Goal: Information Seeking & Learning: Compare options

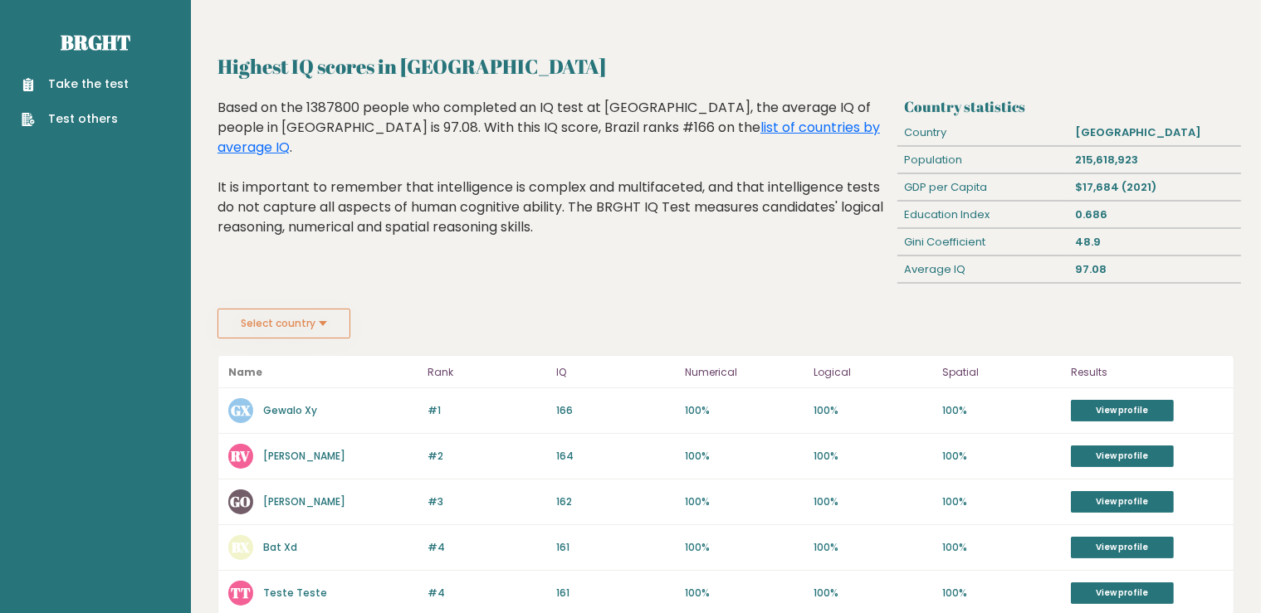
click at [310, 324] on button "Select country" at bounding box center [283, 324] width 133 height 30
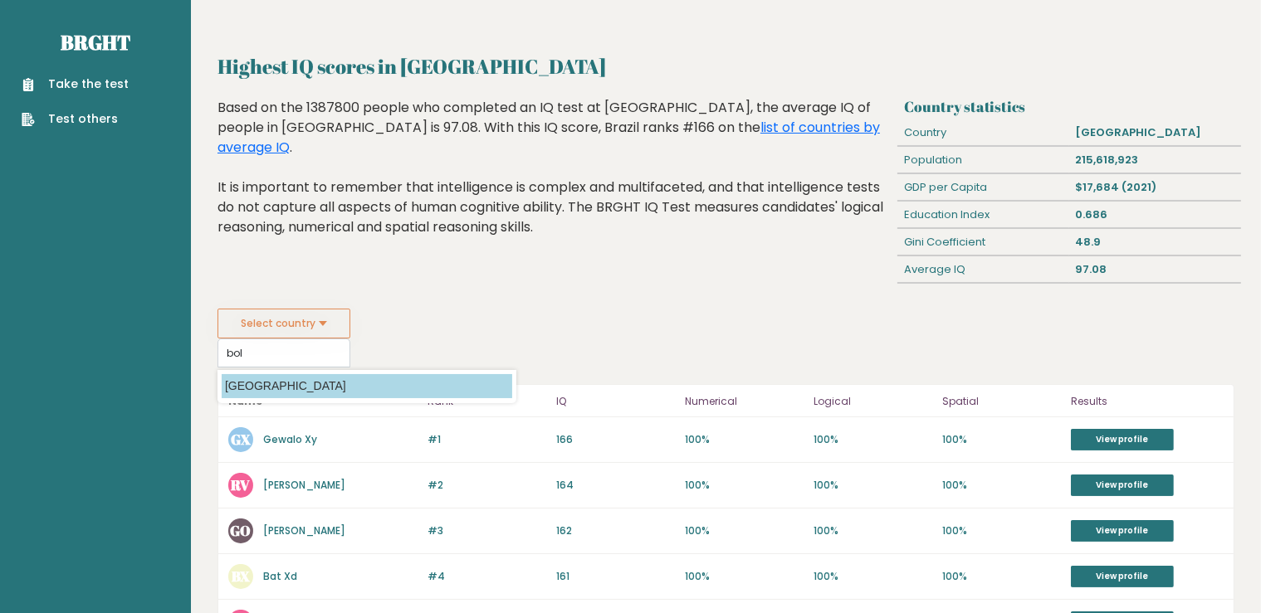
click at [284, 379] on option "[GEOGRAPHIC_DATA]" at bounding box center [367, 386] width 291 height 24
type input "[GEOGRAPHIC_DATA]"
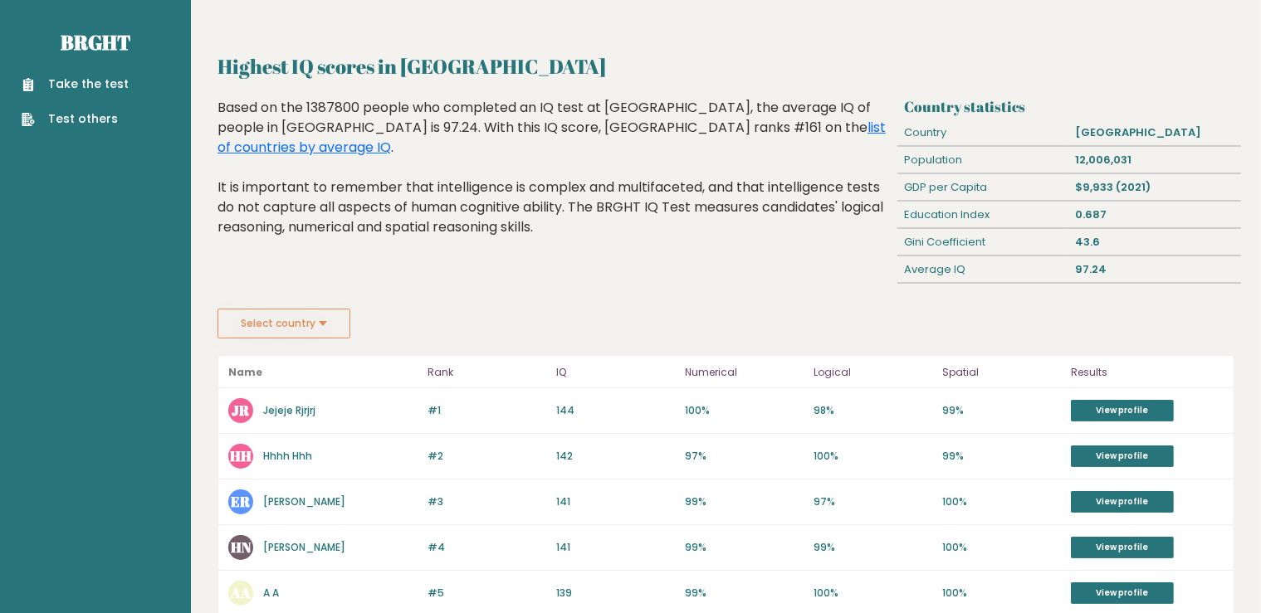
click at [309, 324] on button "Select country" at bounding box center [283, 324] width 133 height 30
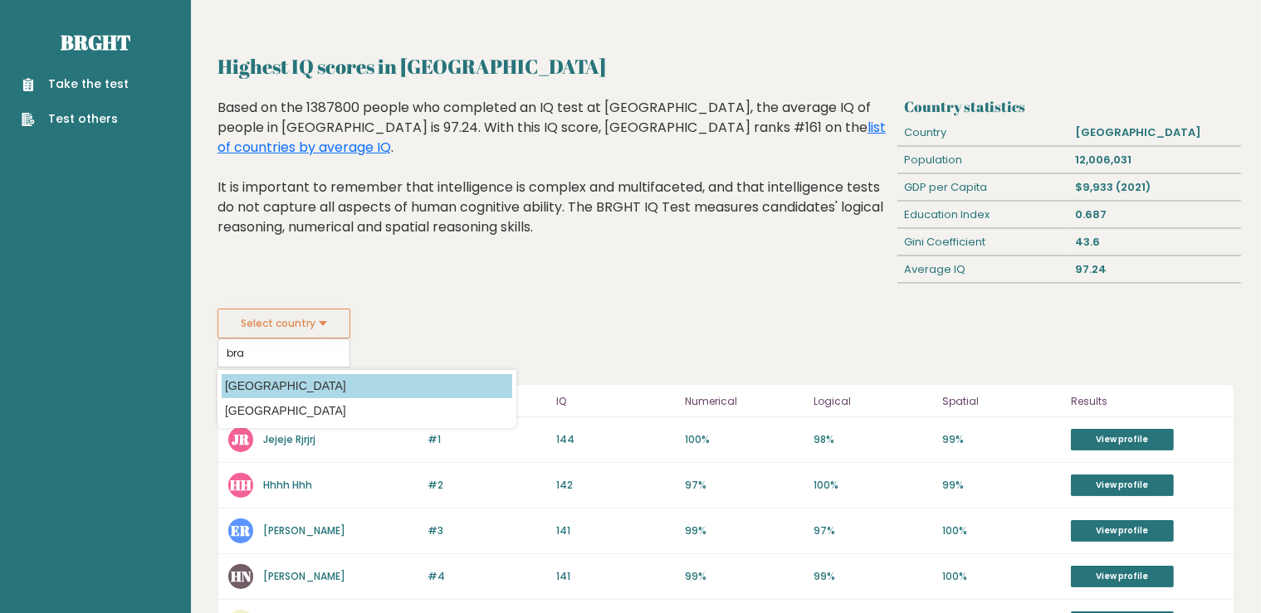
click at [284, 383] on option "[GEOGRAPHIC_DATA]" at bounding box center [367, 386] width 291 height 24
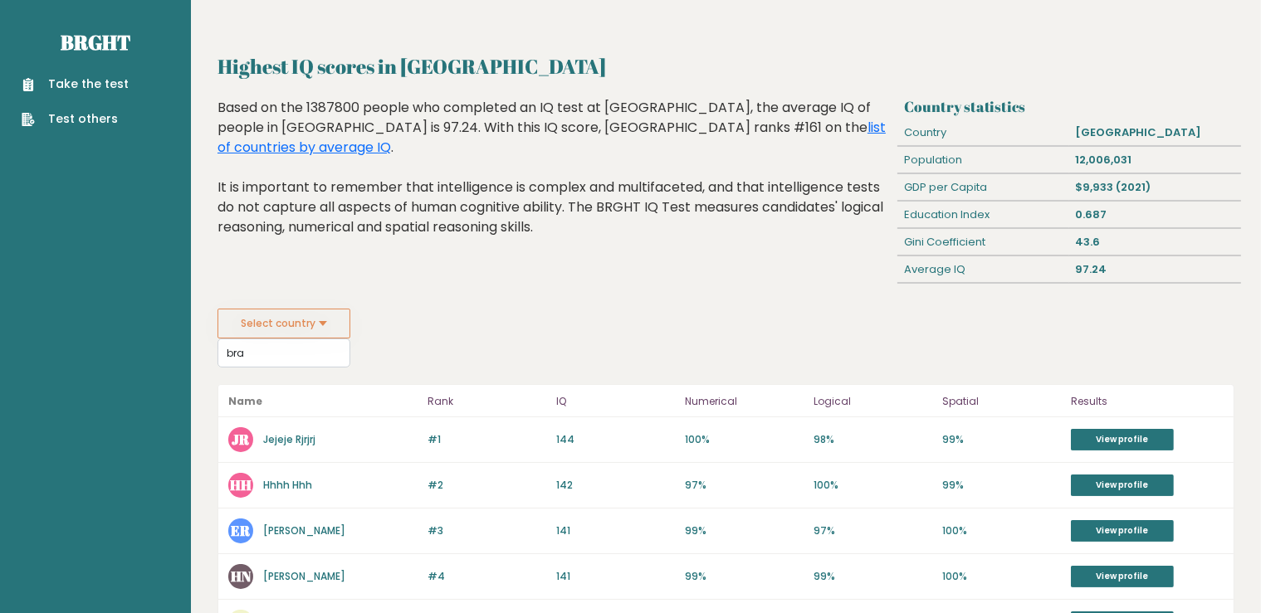
type input "[GEOGRAPHIC_DATA]"
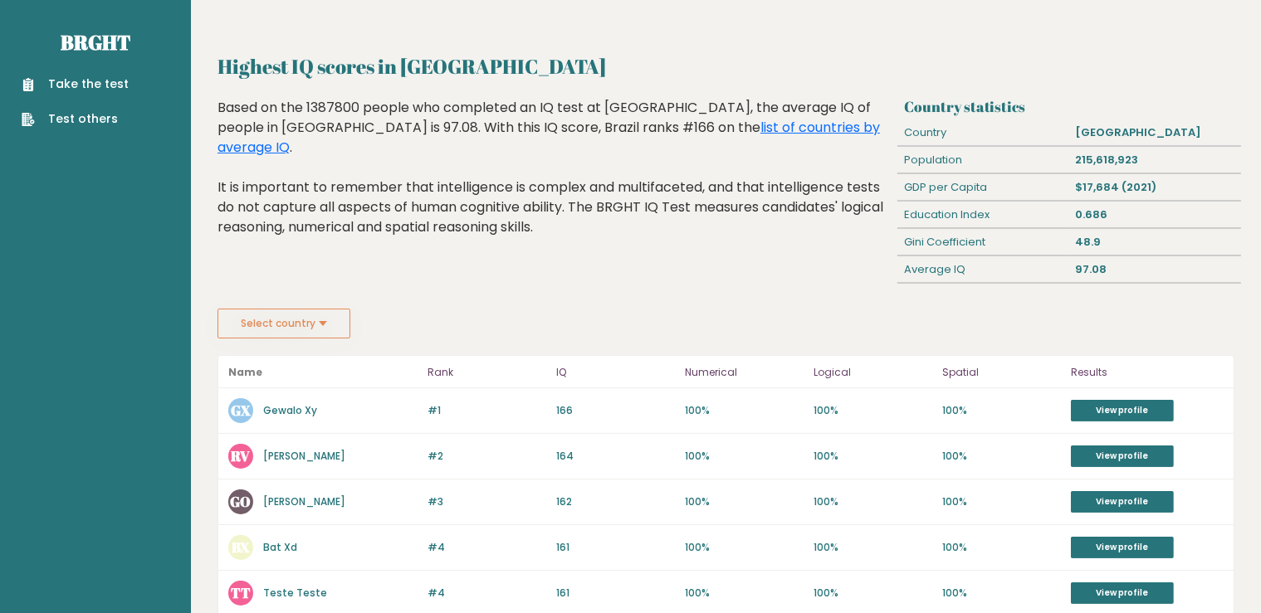
click at [529, 276] on div "Highest IQ scores in Brazil Based on the 1387800 people who completed an IQ tes…" at bounding box center [555, 203] width 687 height 211
click at [286, 320] on button "Select country" at bounding box center [283, 324] width 133 height 30
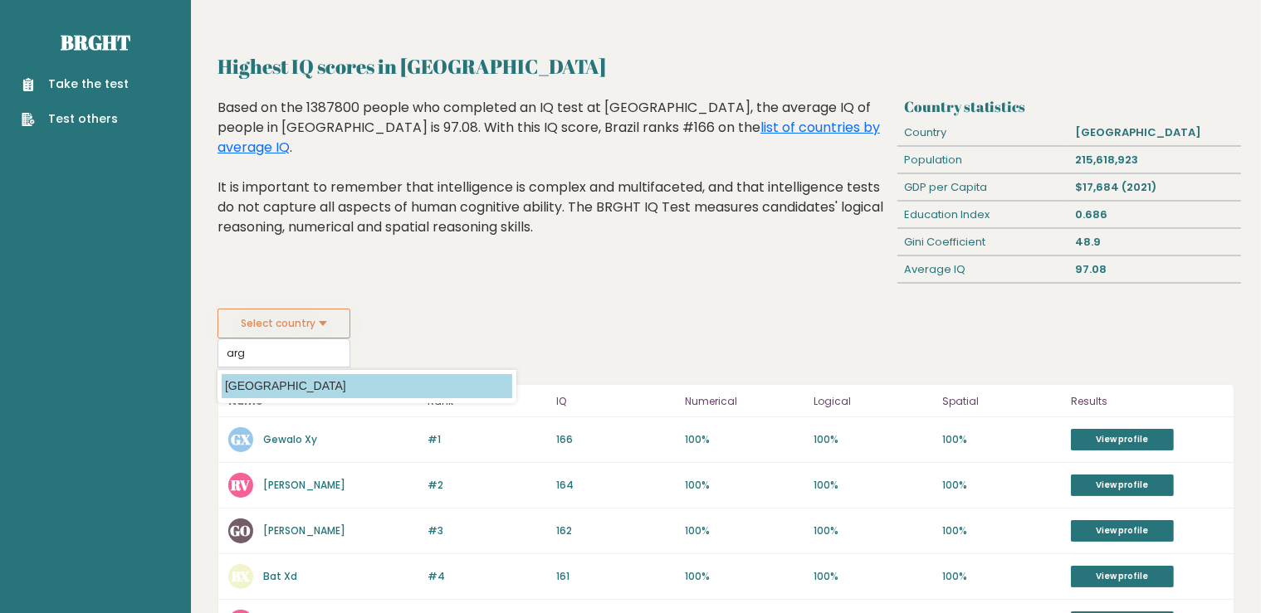
click at [307, 384] on option "[GEOGRAPHIC_DATA]" at bounding box center [367, 386] width 291 height 24
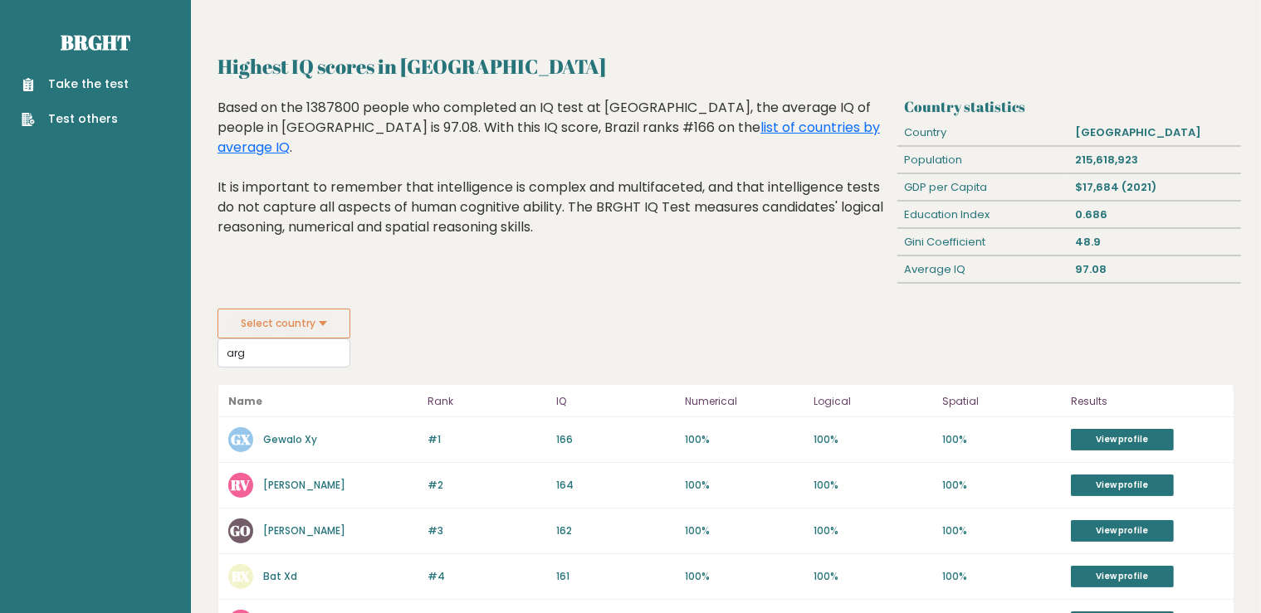
type input "[GEOGRAPHIC_DATA]"
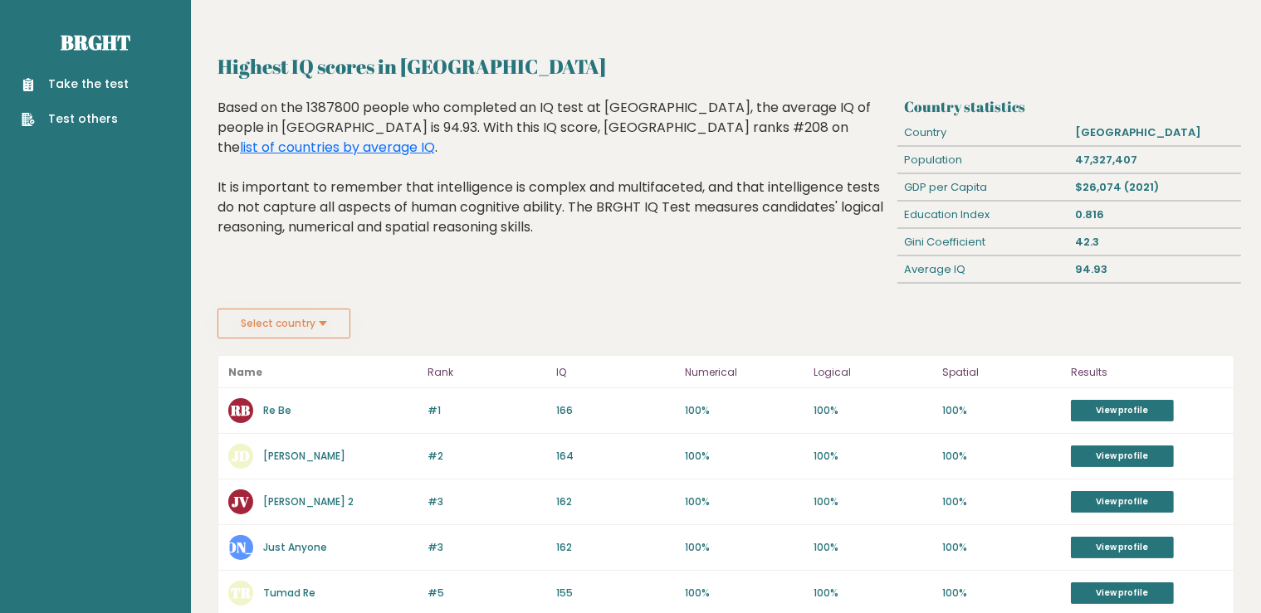
click at [267, 330] on button "Select country" at bounding box center [283, 324] width 133 height 30
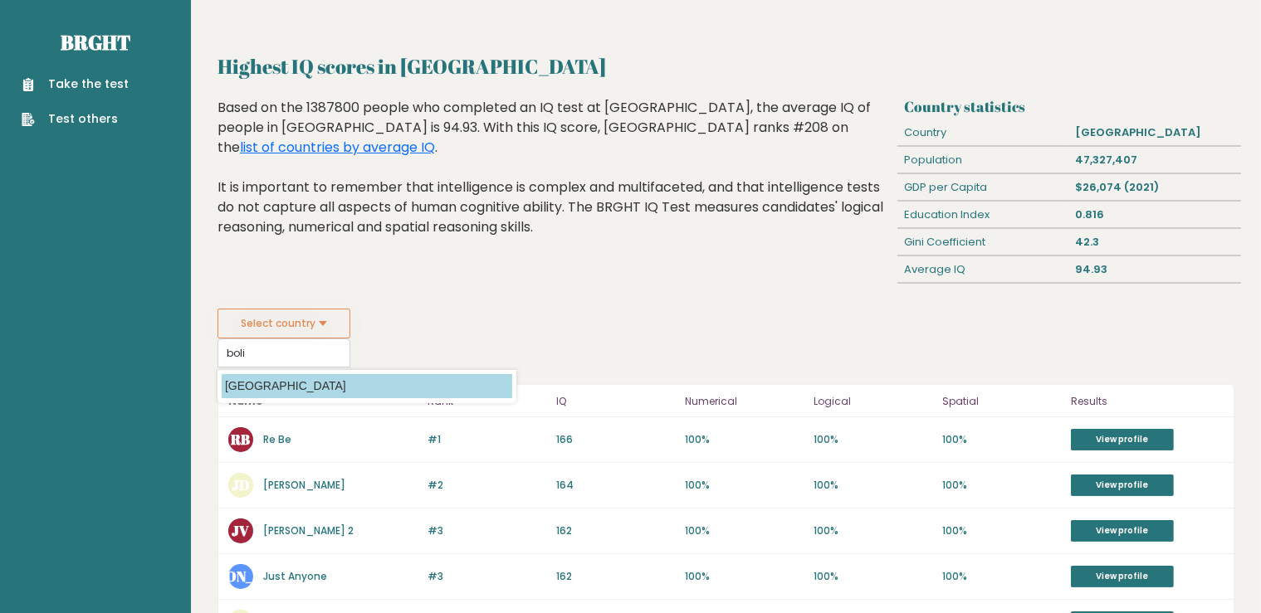
click at [277, 388] on option "[GEOGRAPHIC_DATA]" at bounding box center [367, 386] width 291 height 24
type input "[GEOGRAPHIC_DATA]"
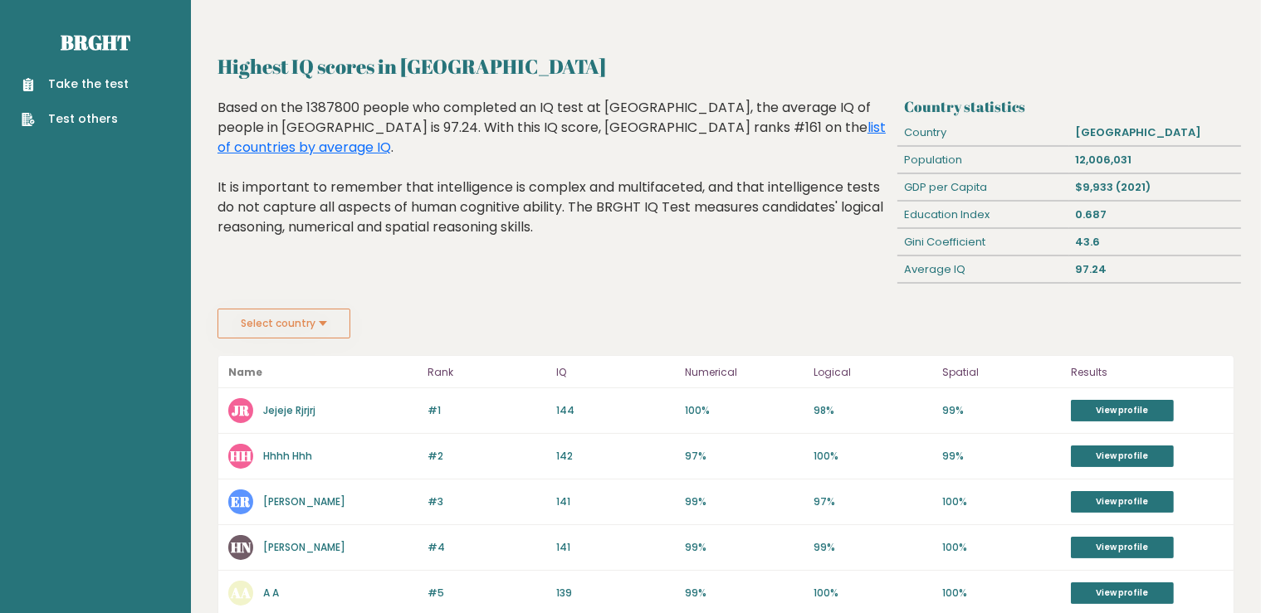
click at [304, 333] on button "Select country" at bounding box center [283, 324] width 133 height 30
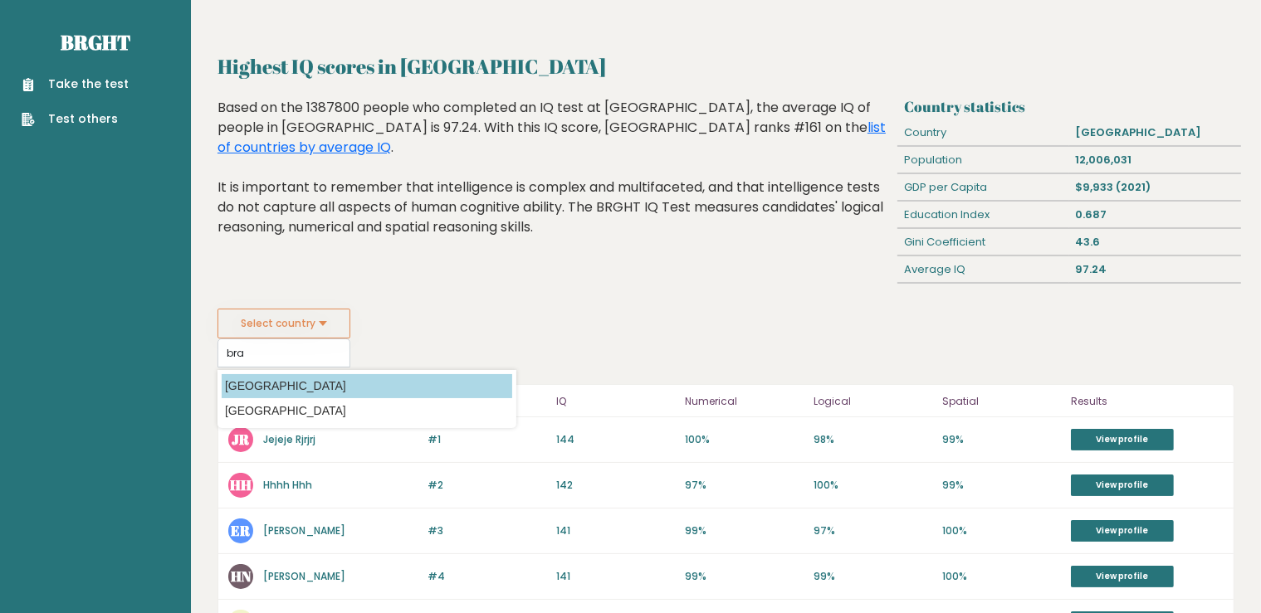
click at [265, 379] on option "[GEOGRAPHIC_DATA]" at bounding box center [367, 386] width 291 height 24
type input "[GEOGRAPHIC_DATA]"
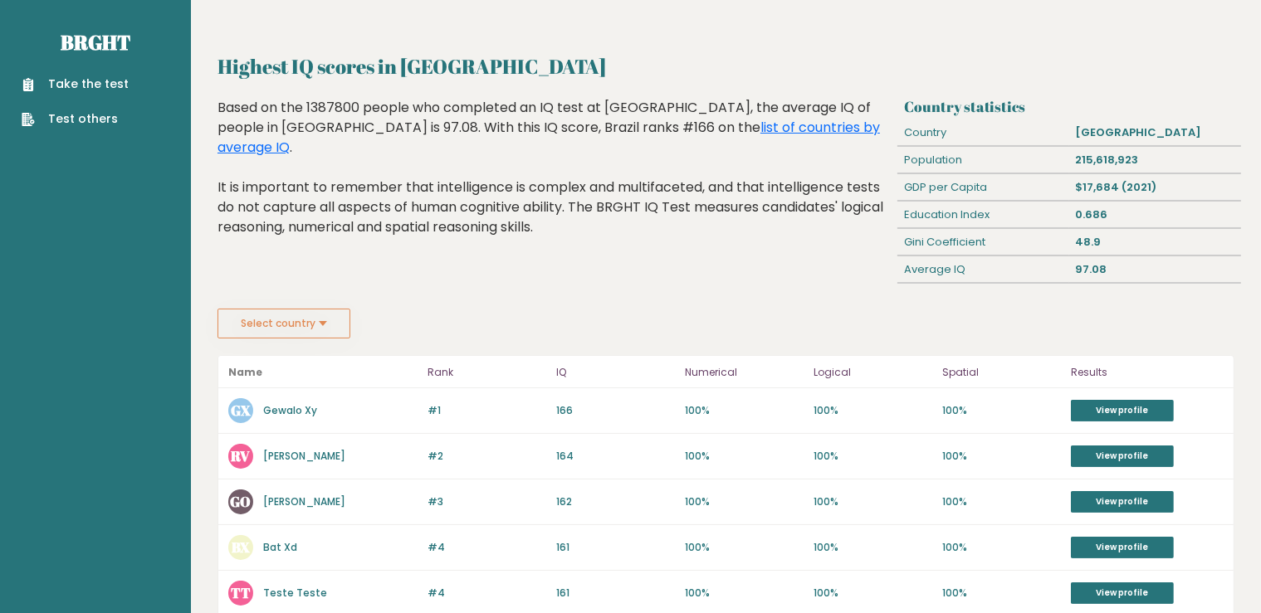
click at [328, 327] on button "Select country" at bounding box center [283, 324] width 133 height 30
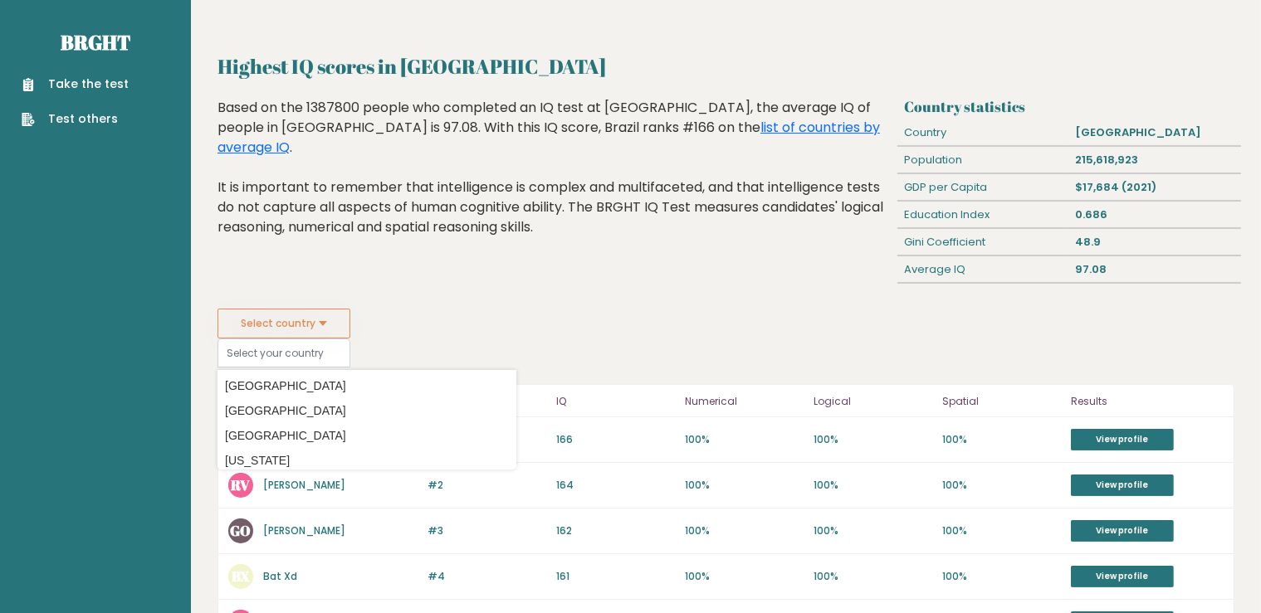
click at [472, 284] on div "Highest IQ scores in Brazil Based on the 1387800 people who completed an IQ tes…" at bounding box center [555, 203] width 687 height 211
click at [504, 271] on div "Highest IQ scores in Brazil Based on the 1387800 people who completed an IQ tes…" at bounding box center [555, 203] width 687 height 211
click at [592, 237] on div "Based on the 1387800 people who completed an IQ test at BRGHT, the average IQ o…" at bounding box center [554, 180] width 674 height 164
click at [284, 363] on input at bounding box center [283, 353] width 133 height 29
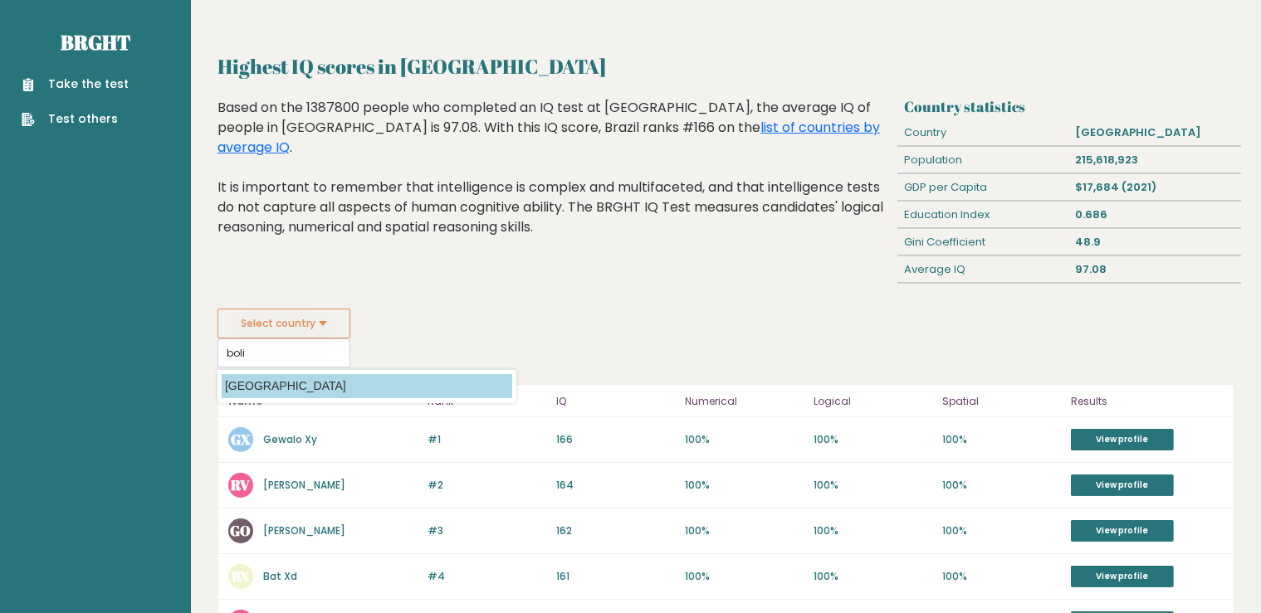
click at [285, 388] on option "[GEOGRAPHIC_DATA]" at bounding box center [367, 386] width 291 height 24
type input "[GEOGRAPHIC_DATA]"
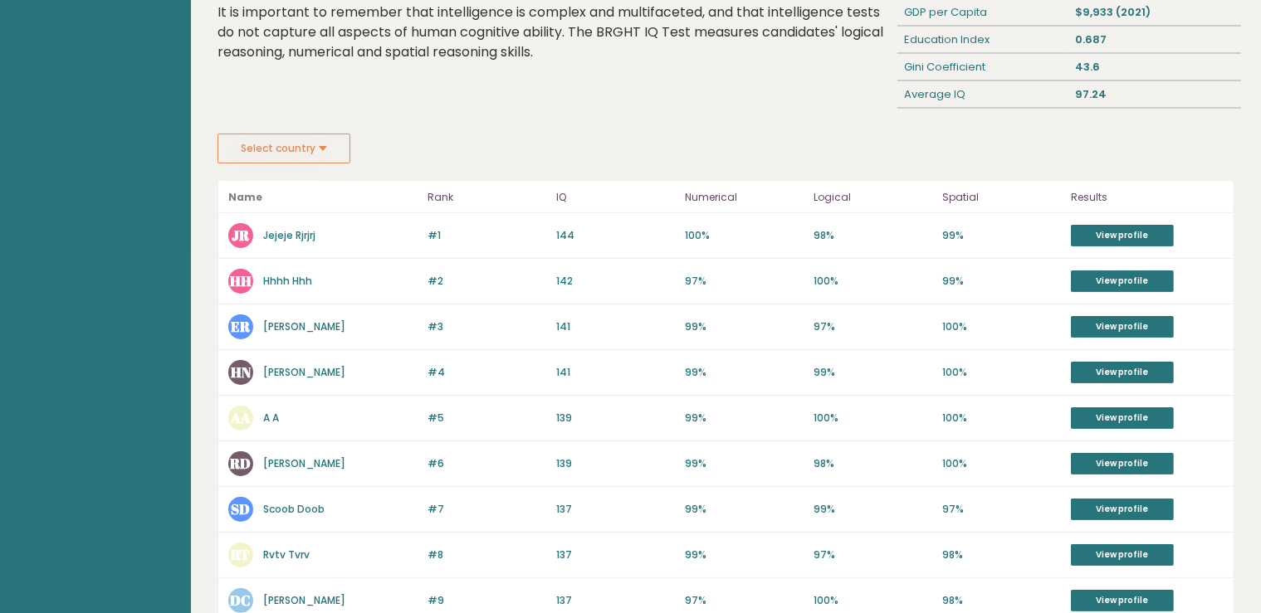
scroll to position [262, 0]
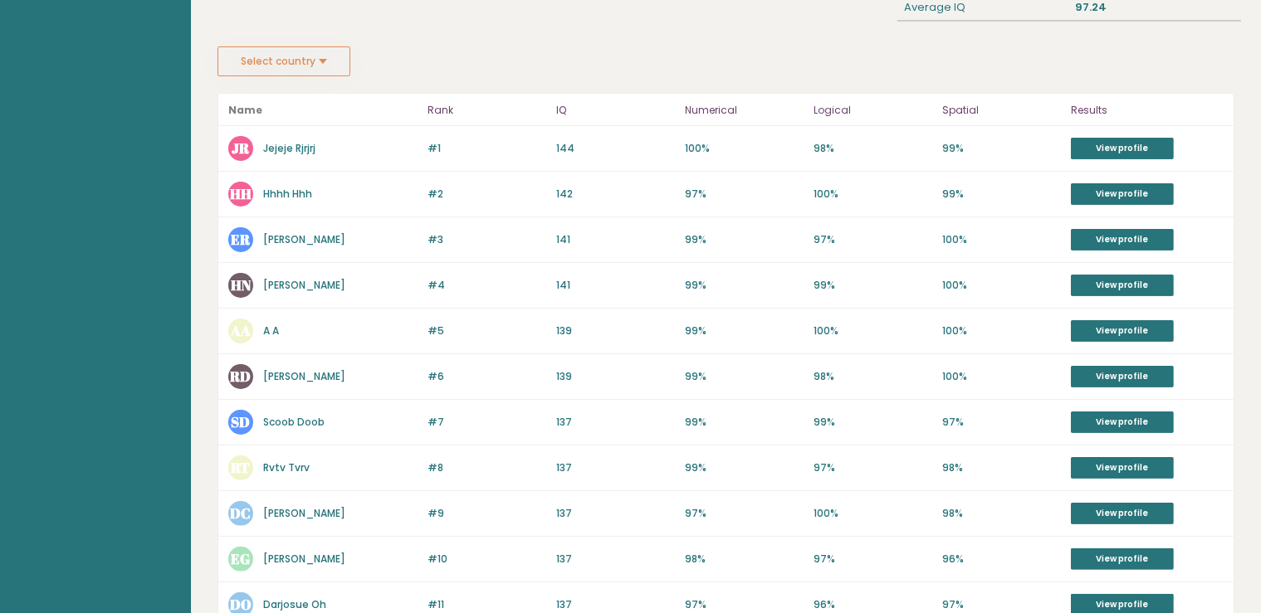
click at [301, 237] on link "Elena Rivera" at bounding box center [304, 239] width 82 height 14
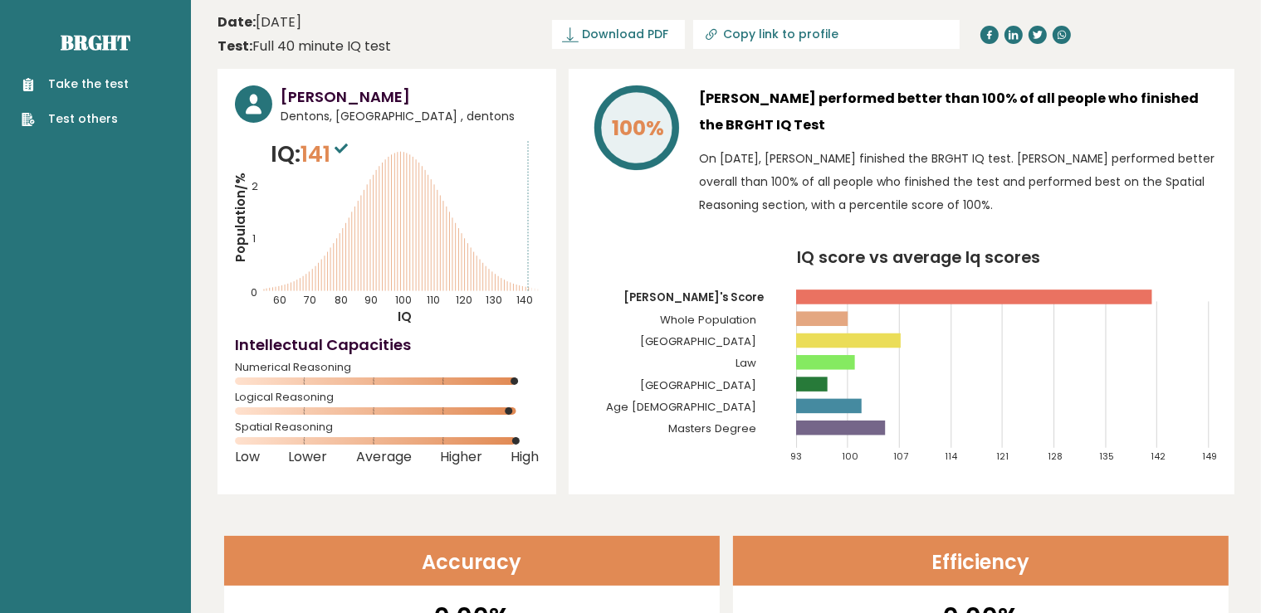
click at [321, 150] on span "141" at bounding box center [326, 154] width 51 height 31
click at [374, 115] on span "Dentons, Bolivia , dentons" at bounding box center [410, 116] width 258 height 17
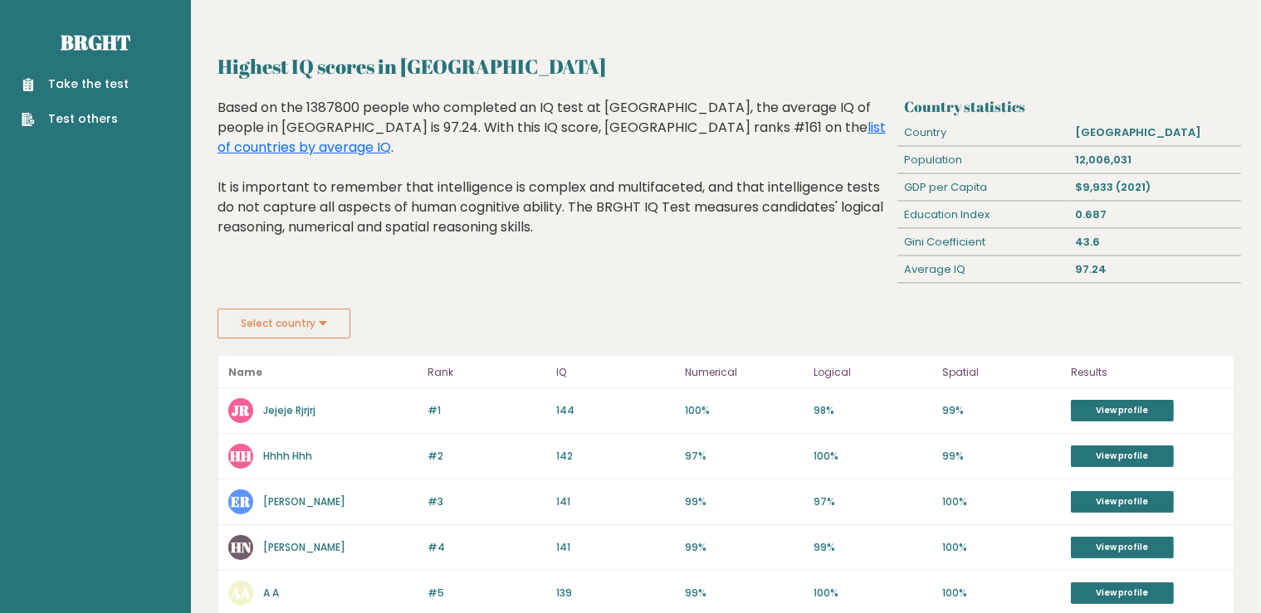
click at [296, 314] on button "Select country" at bounding box center [283, 324] width 133 height 30
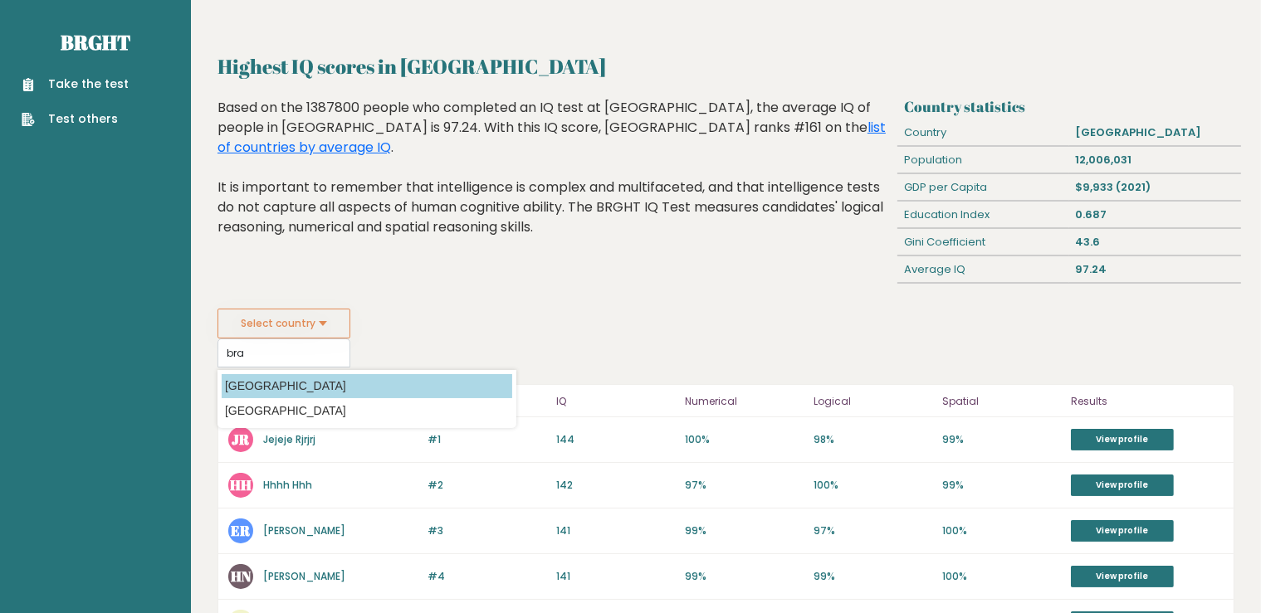
click at [284, 390] on option "[GEOGRAPHIC_DATA]" at bounding box center [367, 386] width 291 height 24
type input "[GEOGRAPHIC_DATA]"
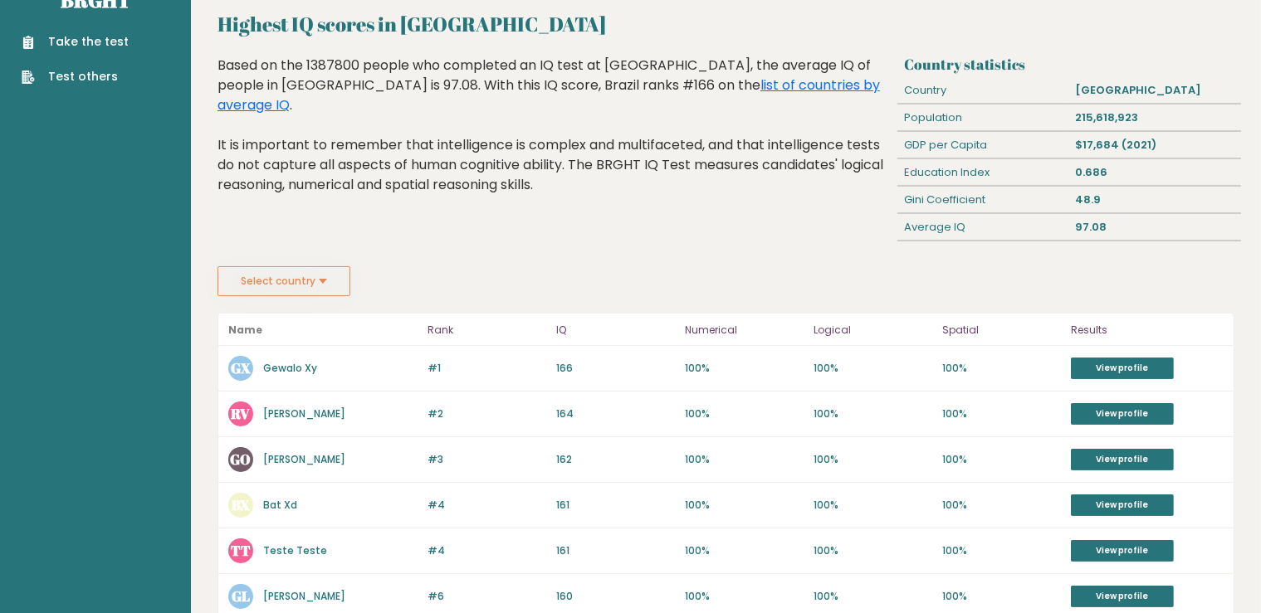
scroll to position [175, 0]
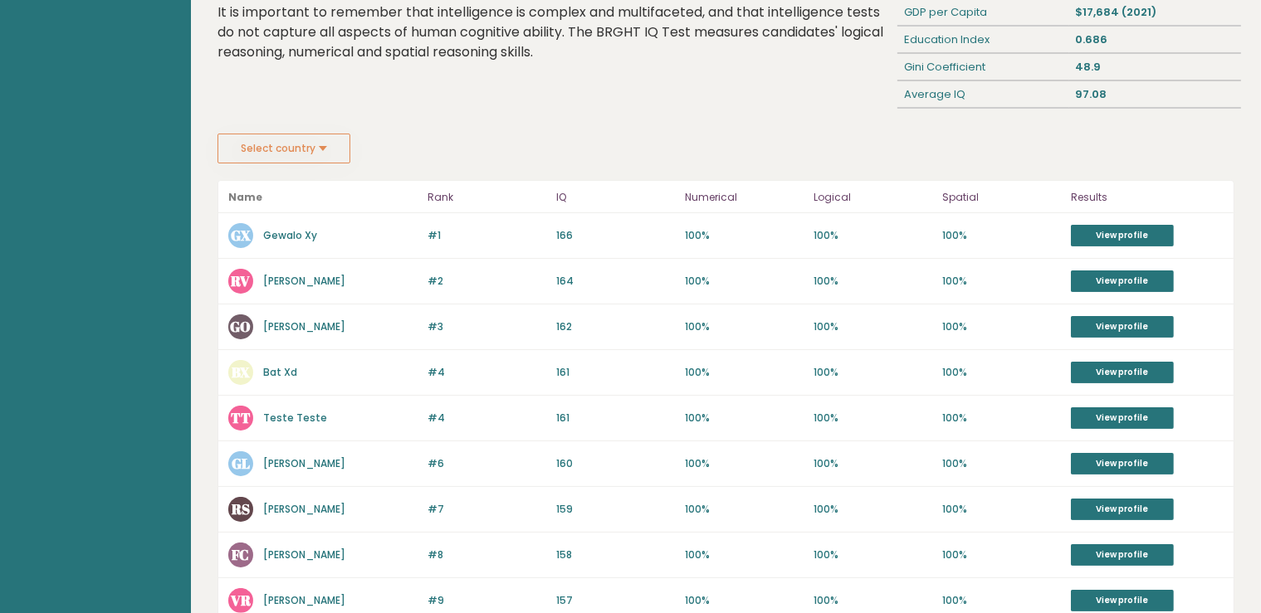
click at [327, 151] on button "Select country" at bounding box center [283, 149] width 133 height 30
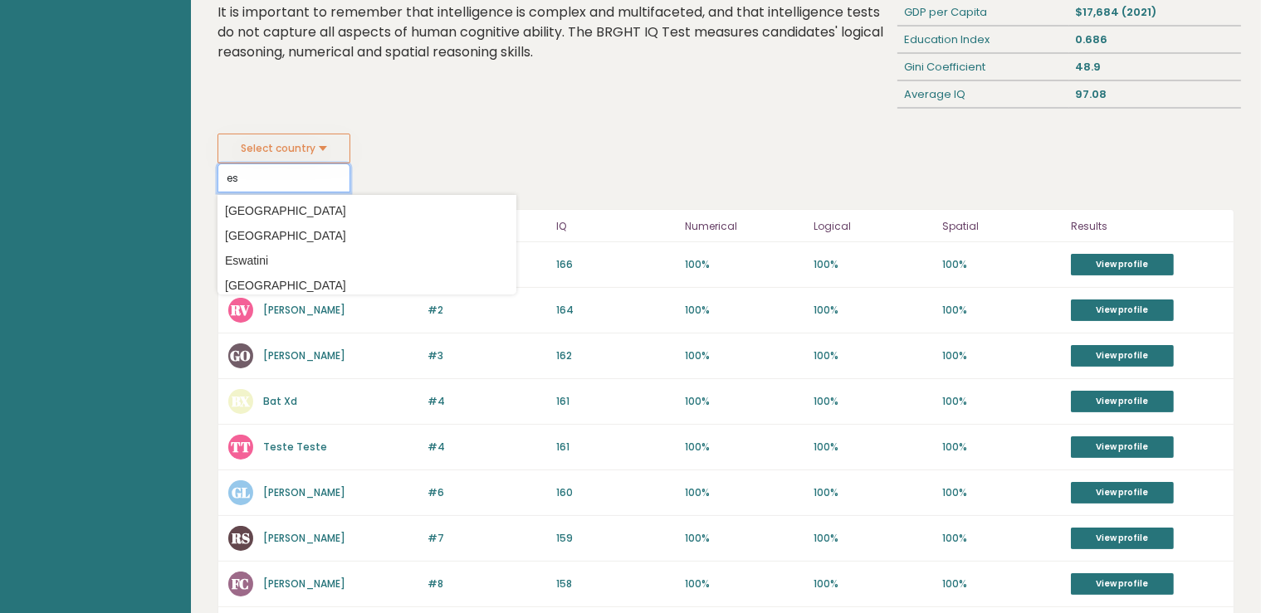
type input "e"
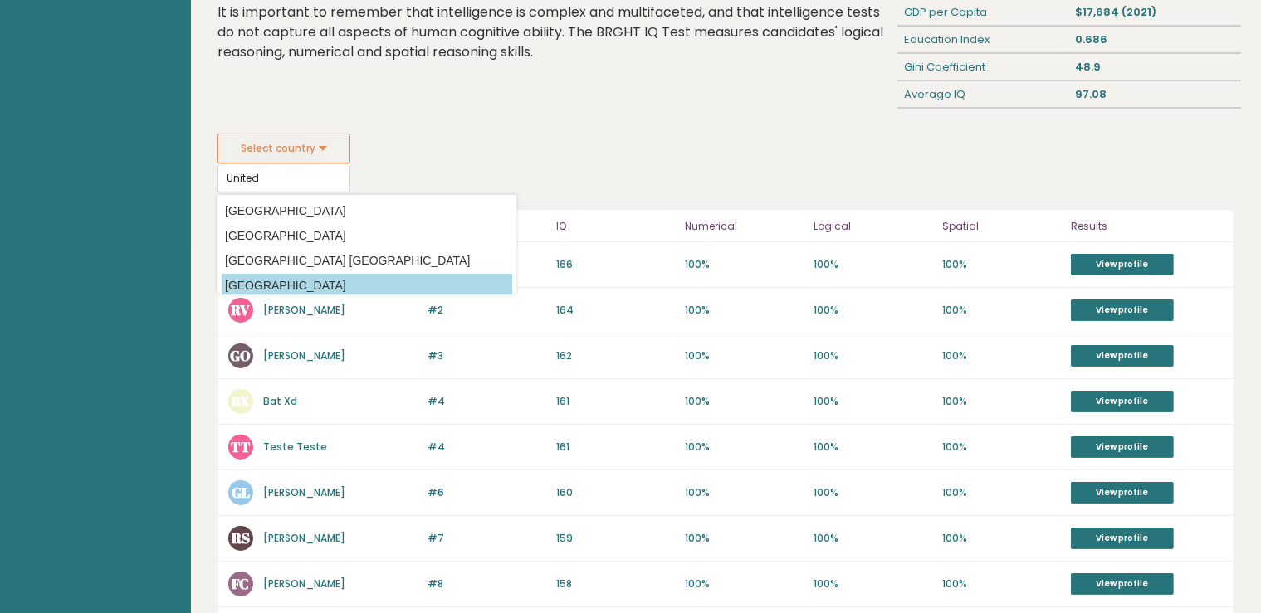
click at [314, 279] on option "[GEOGRAPHIC_DATA]" at bounding box center [367, 286] width 291 height 24
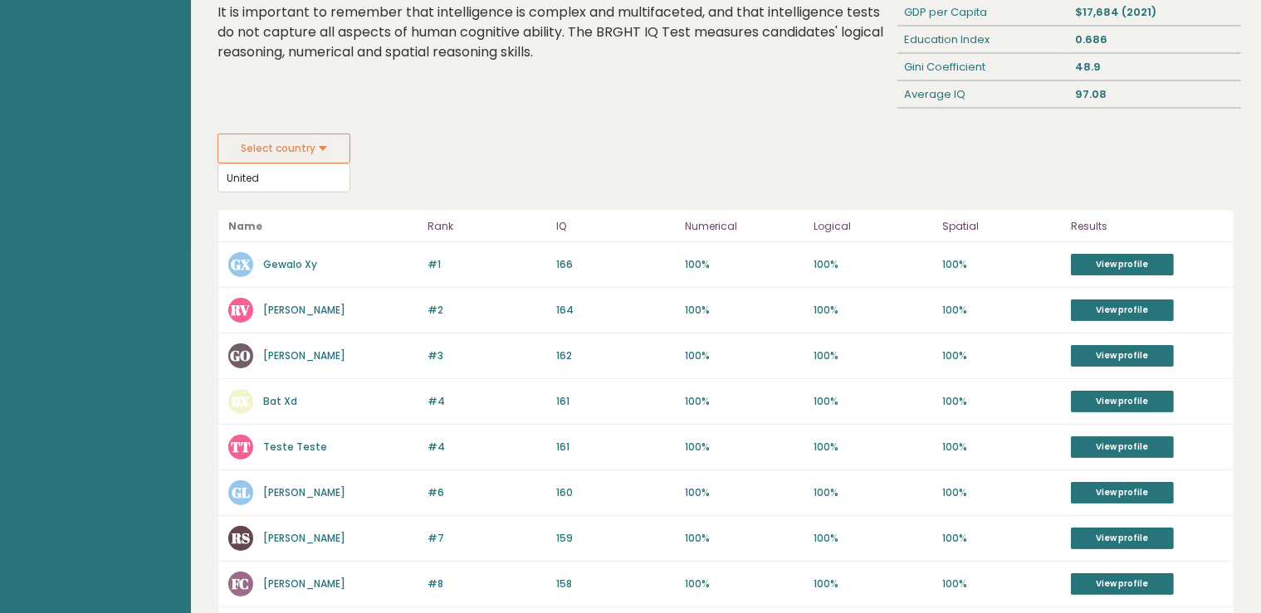
type input "[GEOGRAPHIC_DATA]"
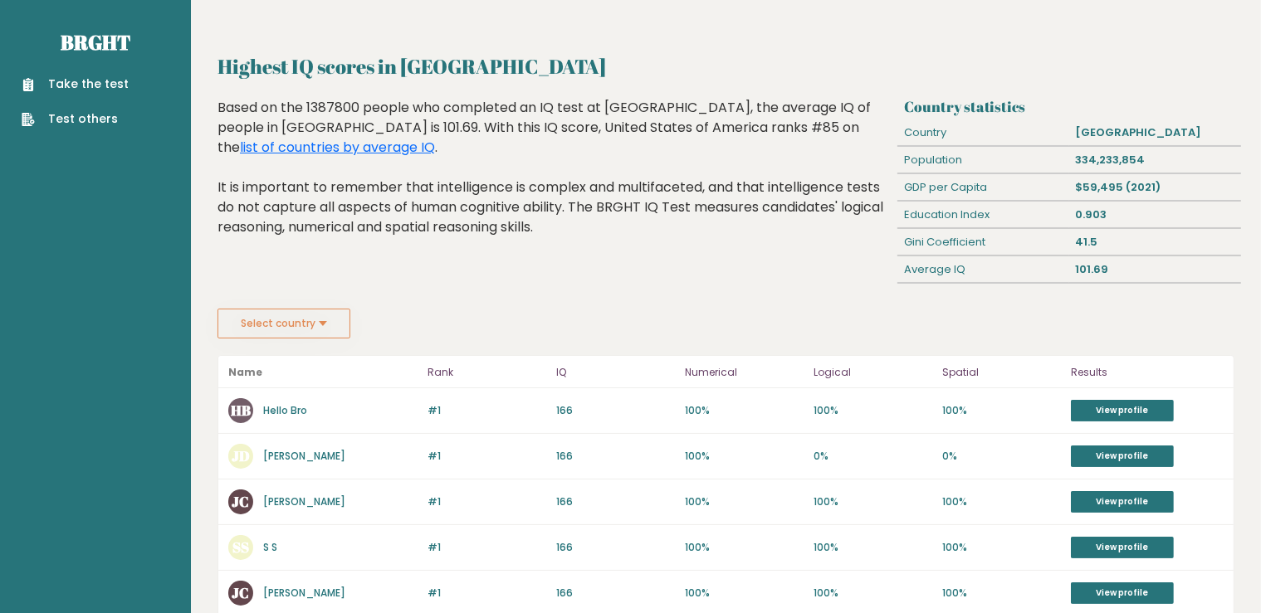
click at [311, 314] on button "Select country" at bounding box center [283, 324] width 133 height 30
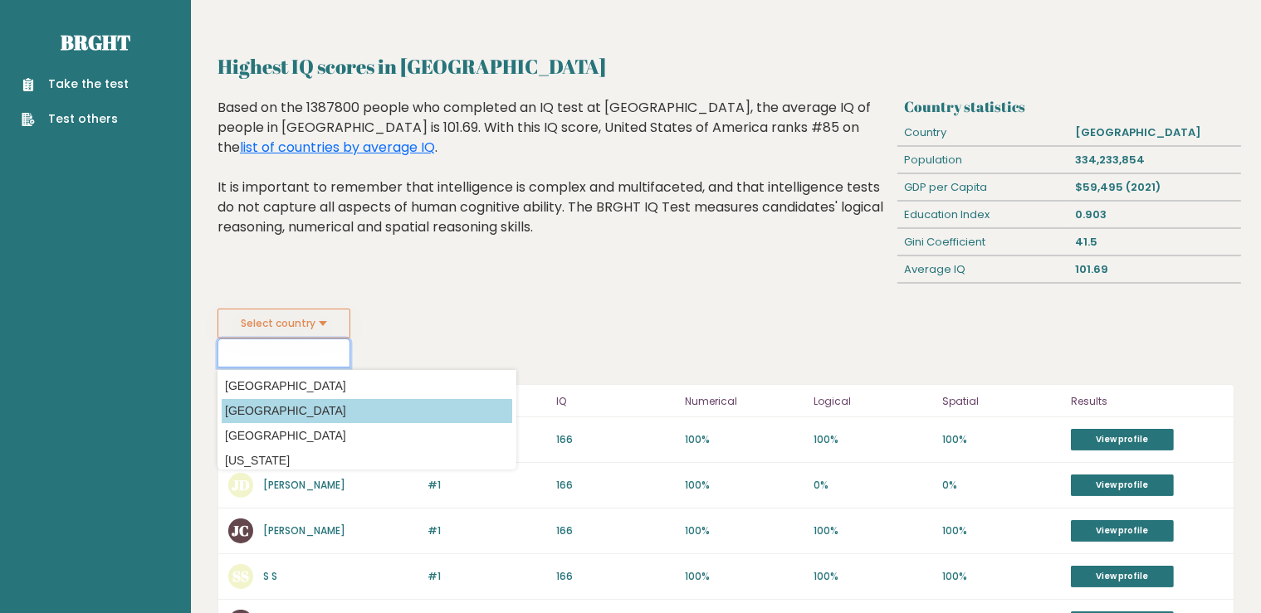
scroll to position [175, 0]
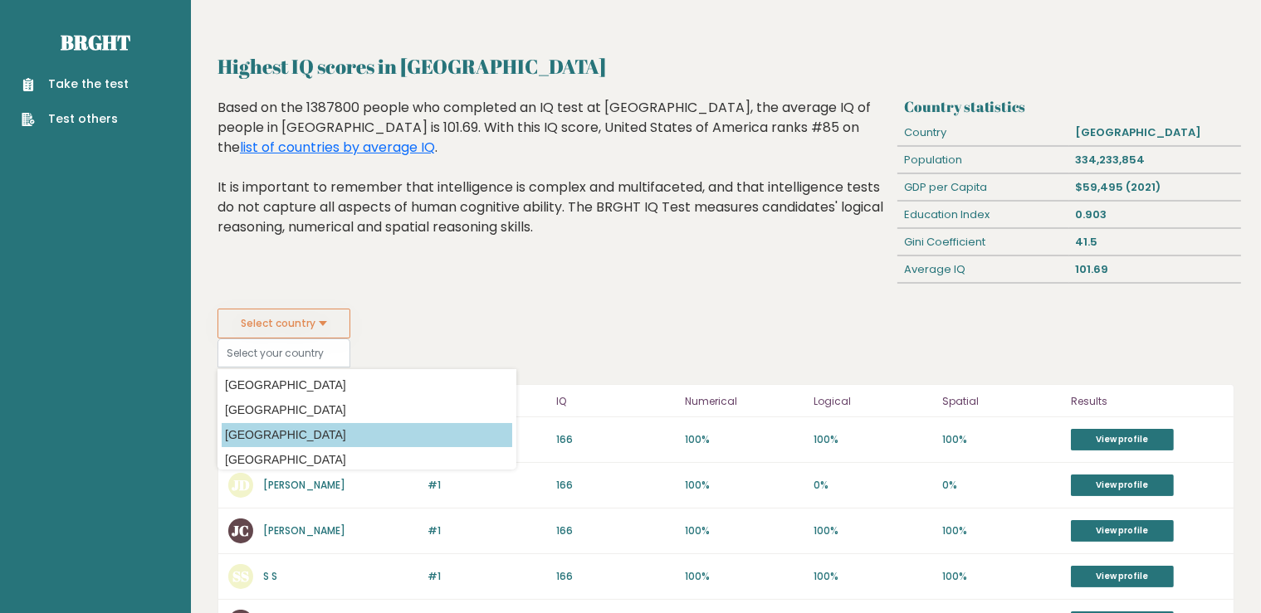
click at [284, 439] on option "[GEOGRAPHIC_DATA]" at bounding box center [367, 435] width 291 height 24
type input "[GEOGRAPHIC_DATA]"
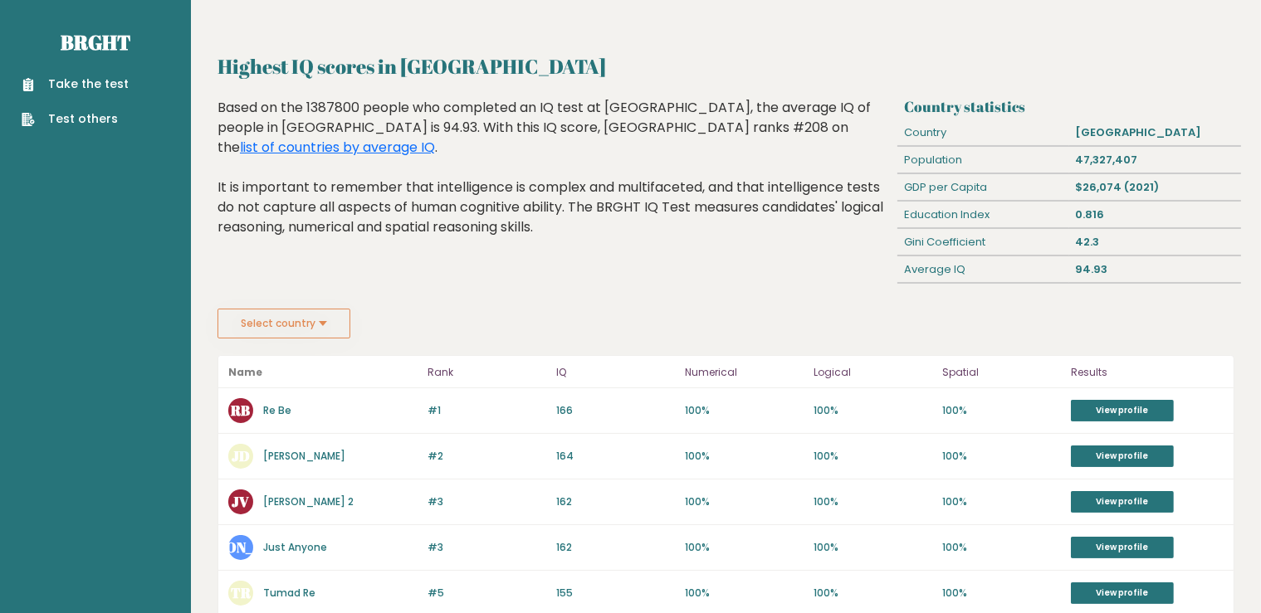
click at [300, 330] on button "Select country" at bounding box center [283, 324] width 133 height 30
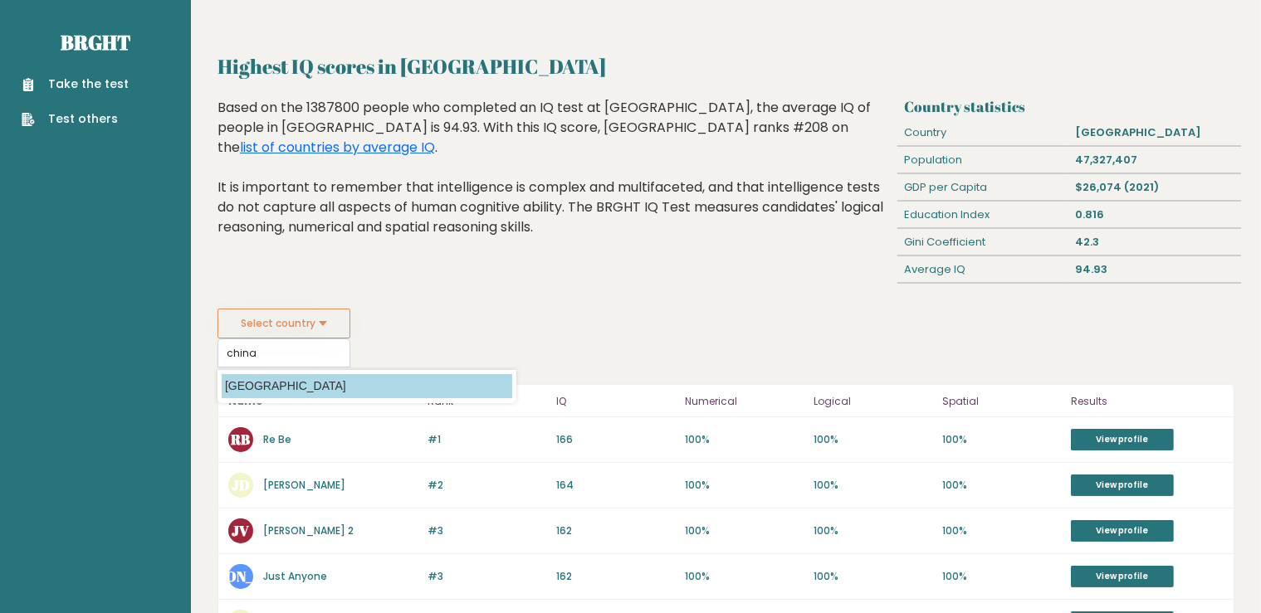
click at [301, 389] on option "[GEOGRAPHIC_DATA]" at bounding box center [367, 386] width 291 height 24
type input "[GEOGRAPHIC_DATA]"
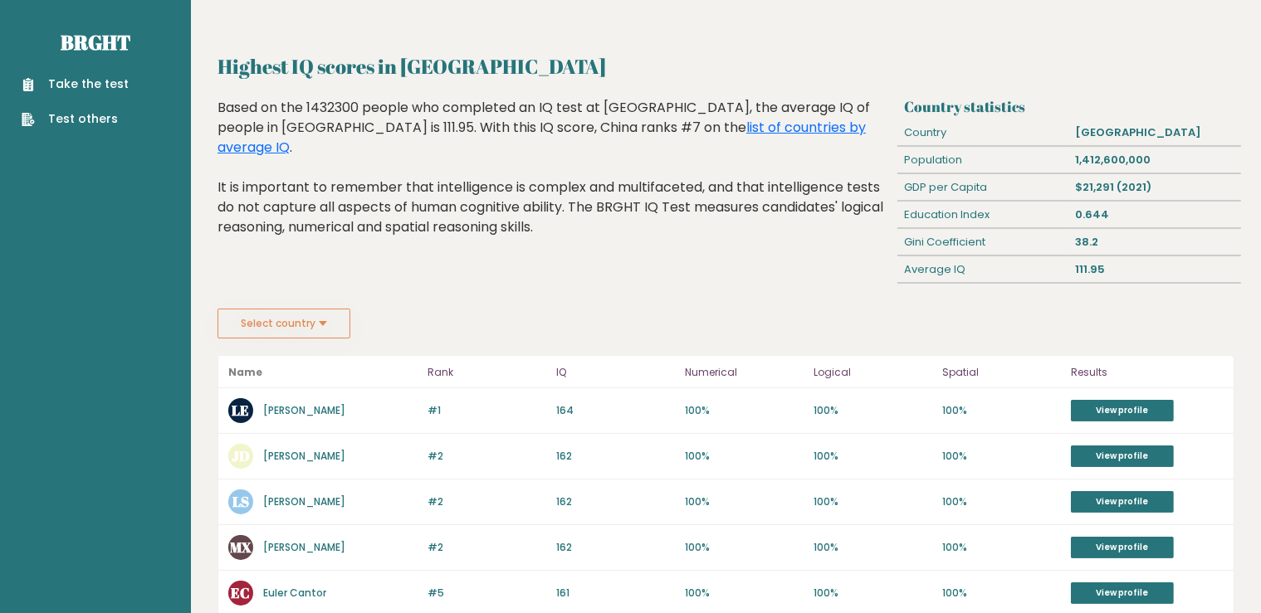
click at [340, 317] on button "Select country" at bounding box center [283, 324] width 133 height 30
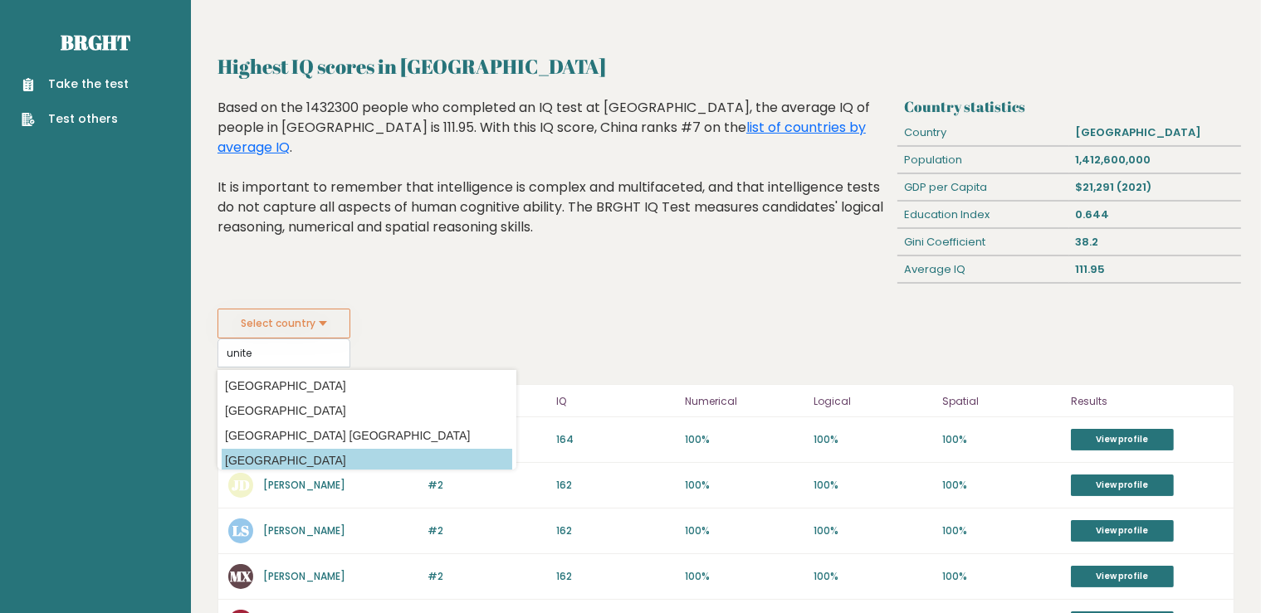
click at [317, 457] on option "[GEOGRAPHIC_DATA]" at bounding box center [367, 461] width 291 height 24
type input "[GEOGRAPHIC_DATA]"
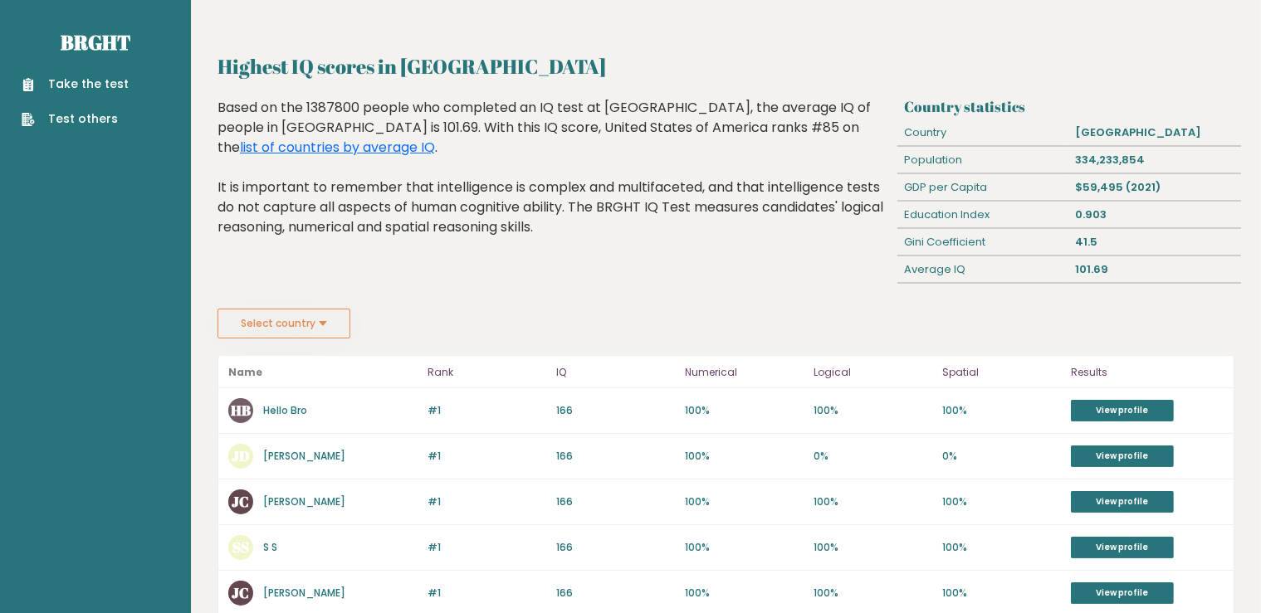
click at [337, 331] on button "Select country" at bounding box center [283, 324] width 133 height 30
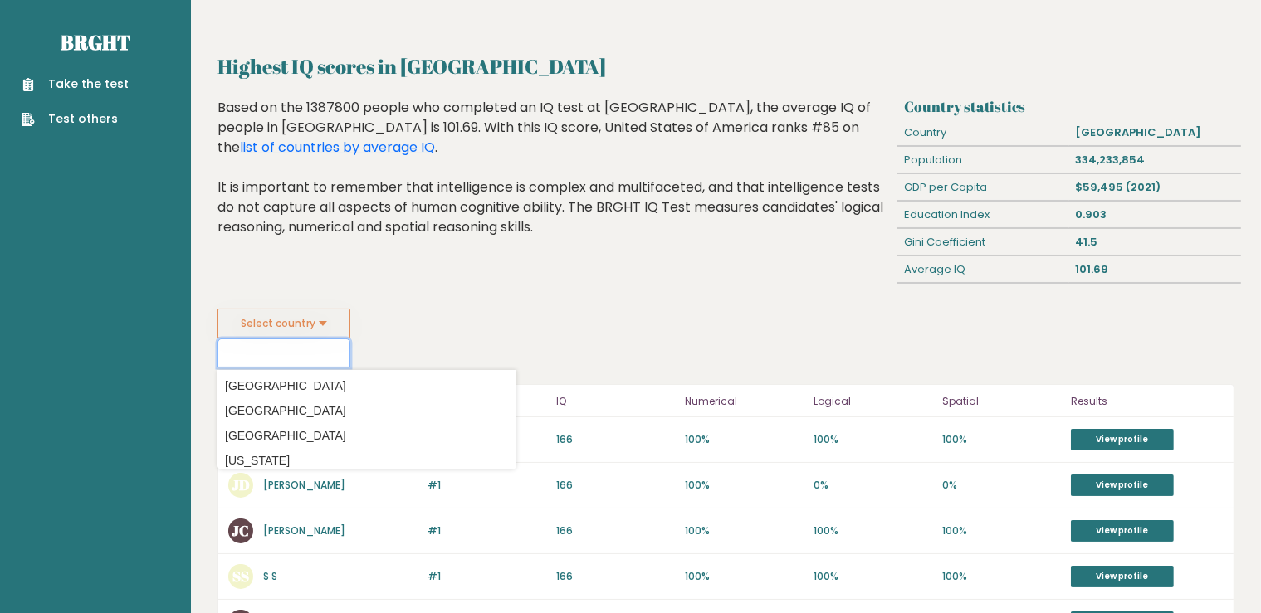
click at [306, 352] on input at bounding box center [283, 353] width 133 height 29
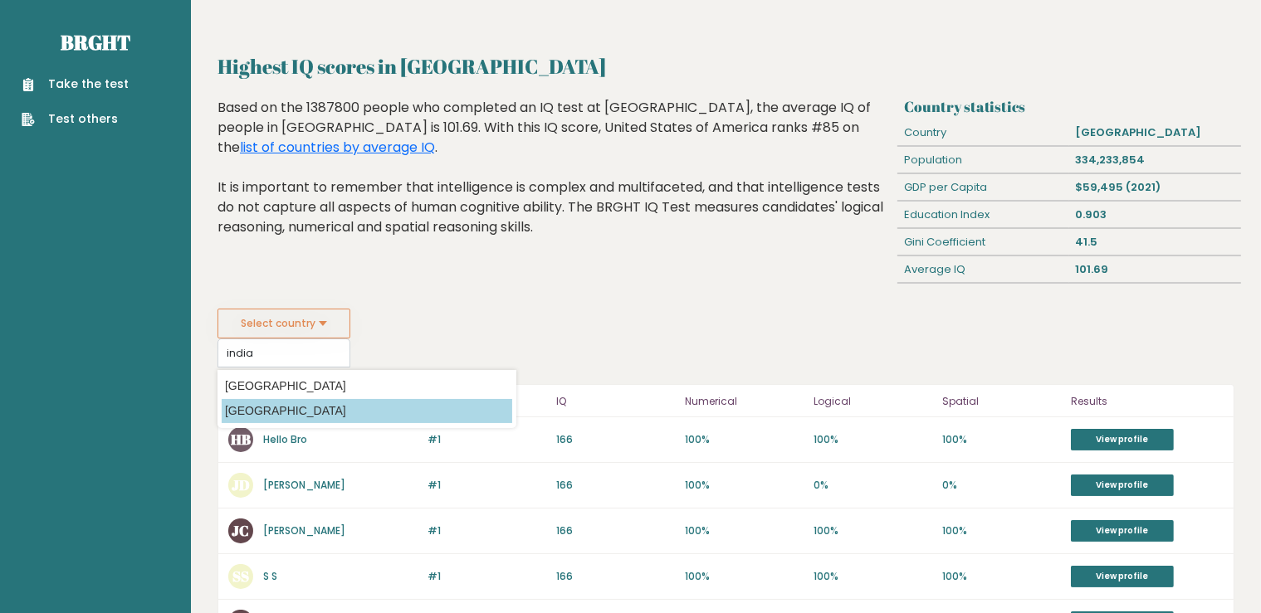
click at [292, 403] on option "[GEOGRAPHIC_DATA]" at bounding box center [367, 411] width 291 height 24
type input "[GEOGRAPHIC_DATA]"
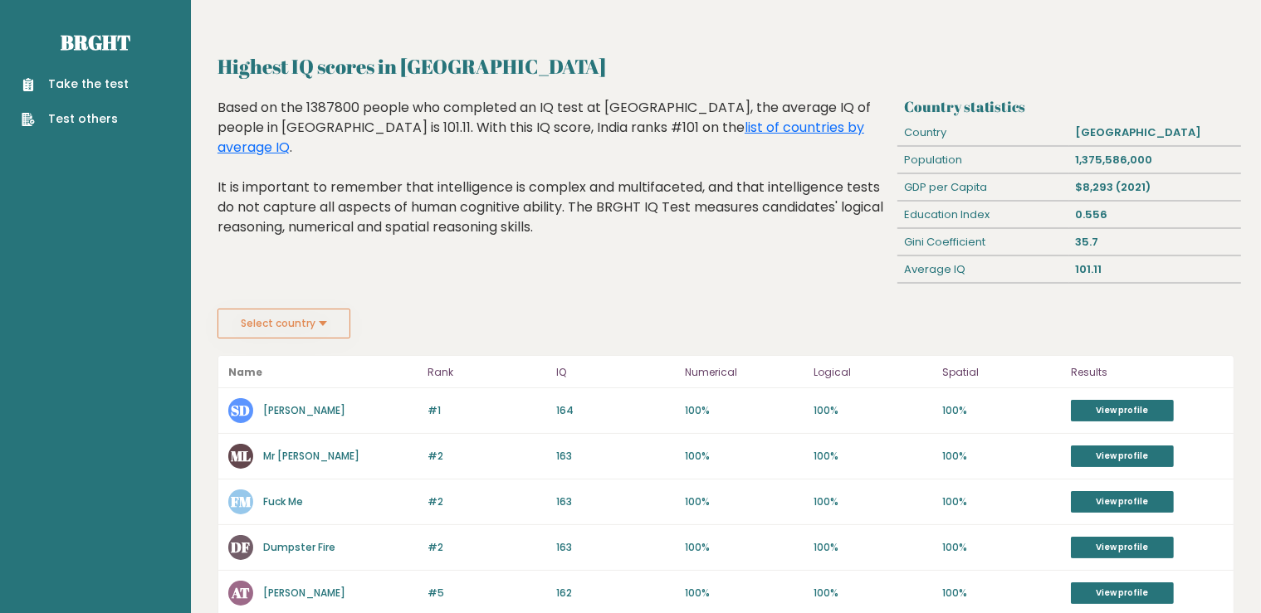
click at [310, 328] on button "Select country" at bounding box center [283, 324] width 133 height 30
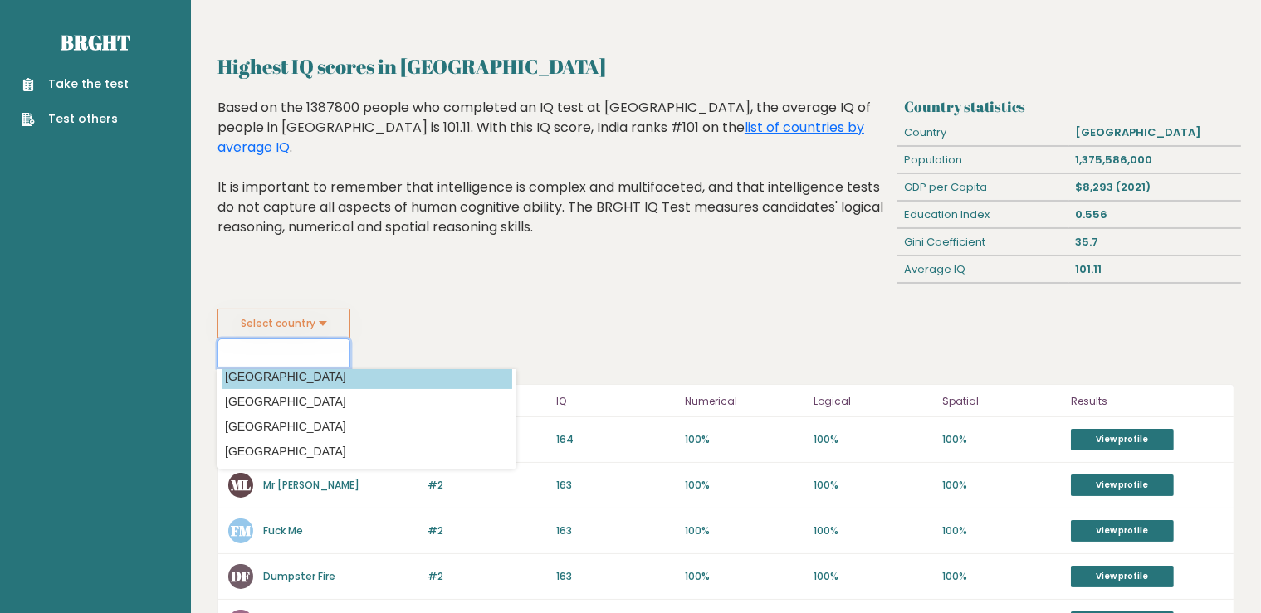
scroll to position [350, 0]
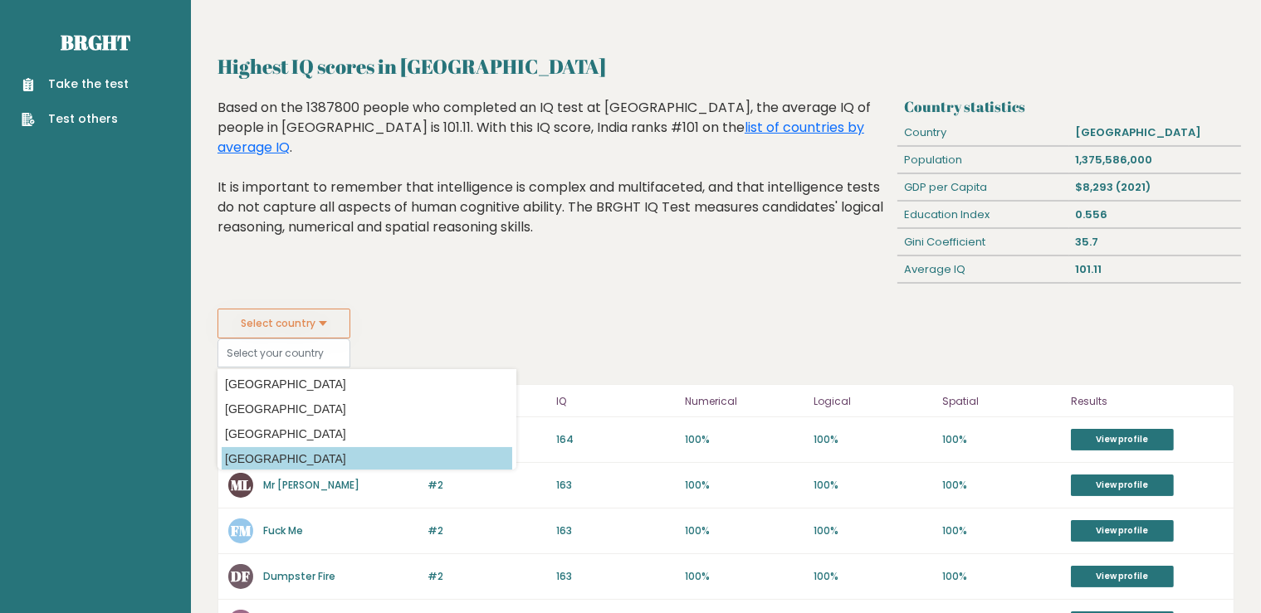
click at [272, 448] on option "[GEOGRAPHIC_DATA]" at bounding box center [367, 459] width 291 height 24
type input "[GEOGRAPHIC_DATA]"
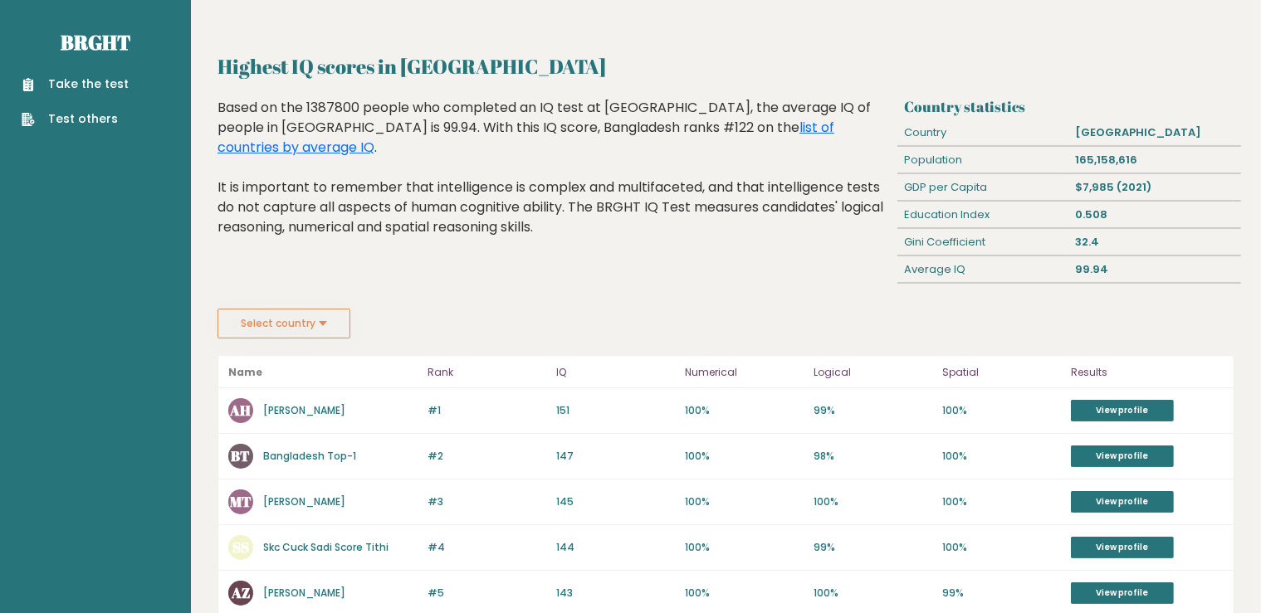
click at [271, 330] on button "Select country" at bounding box center [283, 324] width 133 height 30
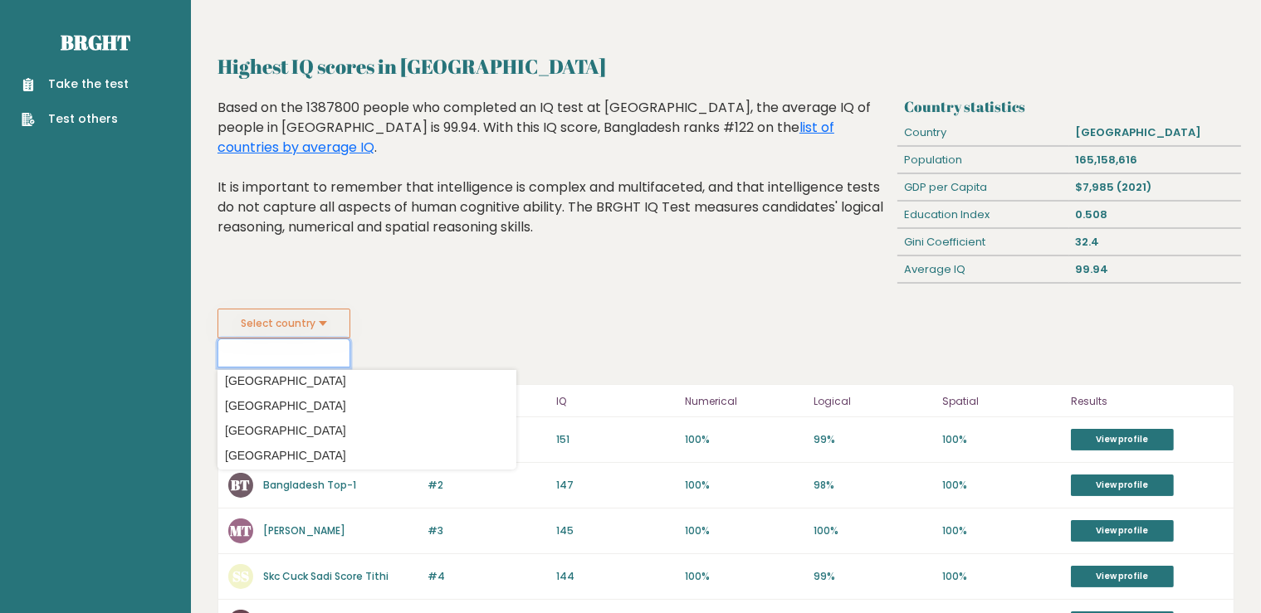
scroll to position [877, 0]
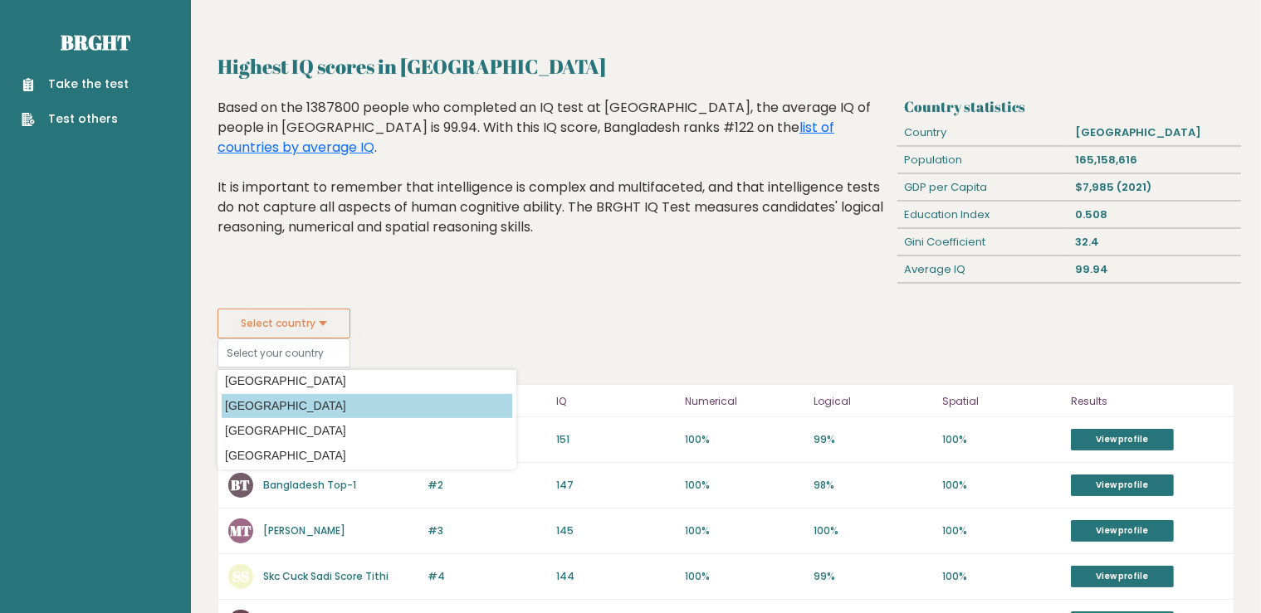
click at [274, 411] on option "[GEOGRAPHIC_DATA]" at bounding box center [367, 406] width 291 height 24
type input "[GEOGRAPHIC_DATA]"
